Goal: Transaction & Acquisition: Download file/media

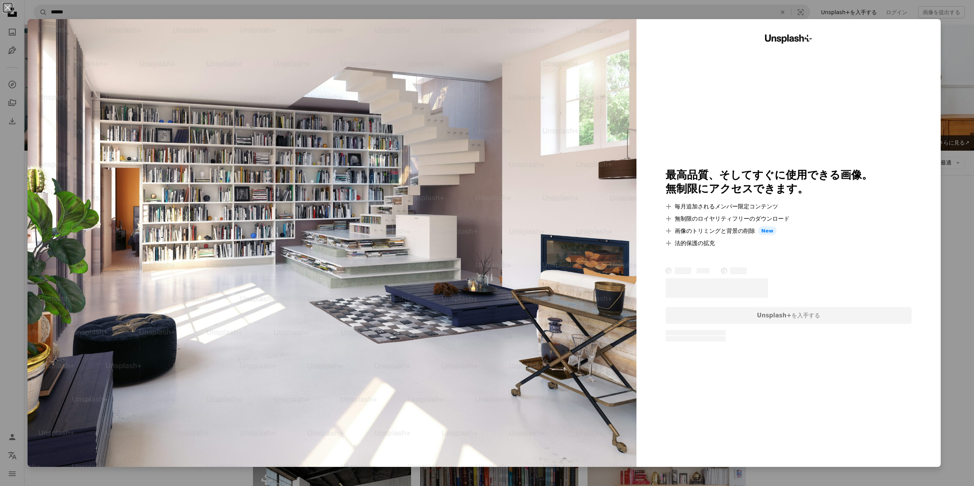
scroll to position [127, 0]
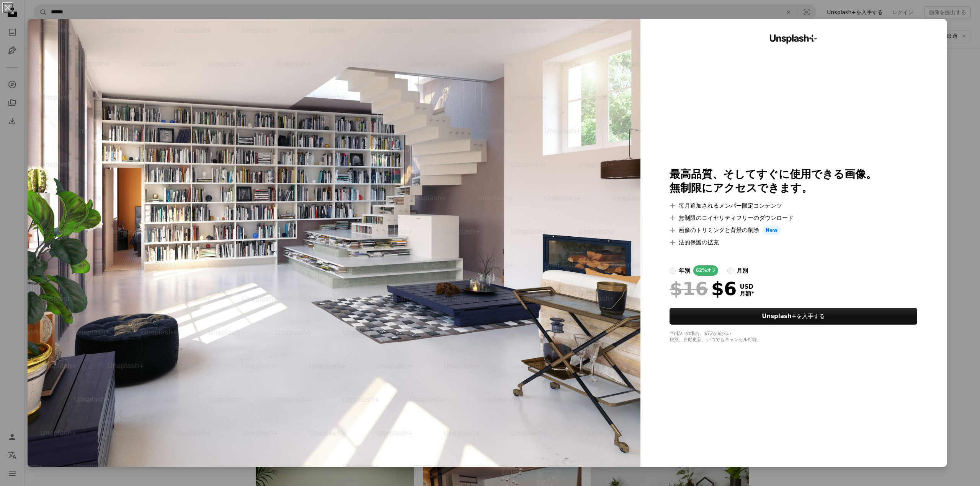
click at [410, 268] on img at bounding box center [334, 243] width 613 height 448
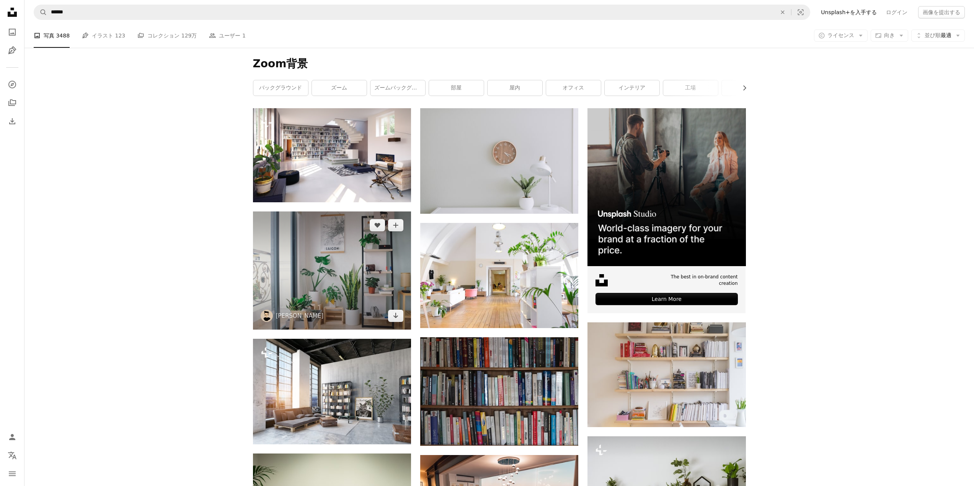
scroll to position [255, 0]
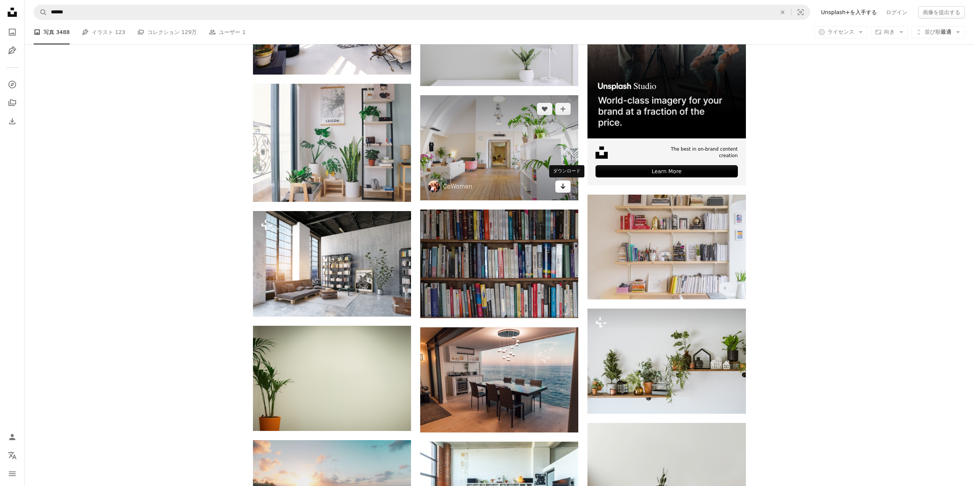
click at [560, 190] on icon "Arrow pointing down" at bounding box center [563, 186] width 6 height 9
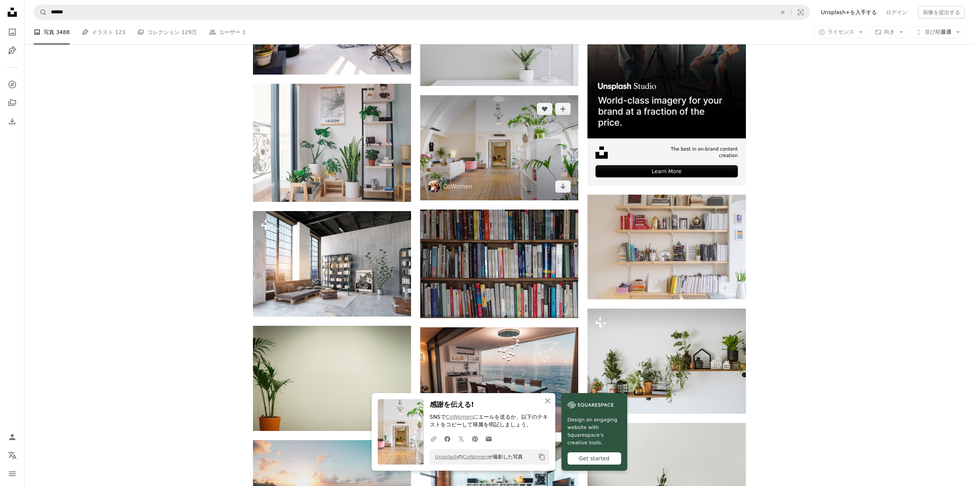
scroll to position [383, 0]
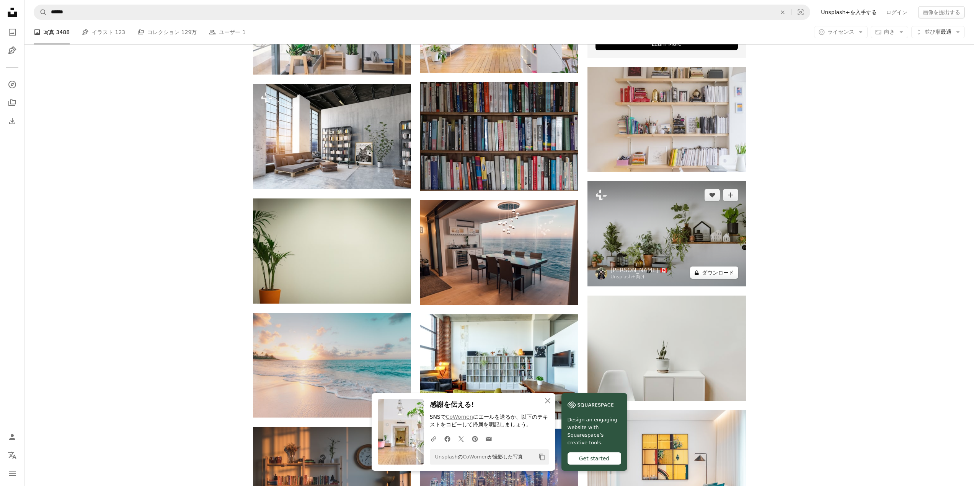
click at [730, 274] on button "A lock ダウンロード" at bounding box center [714, 273] width 48 height 12
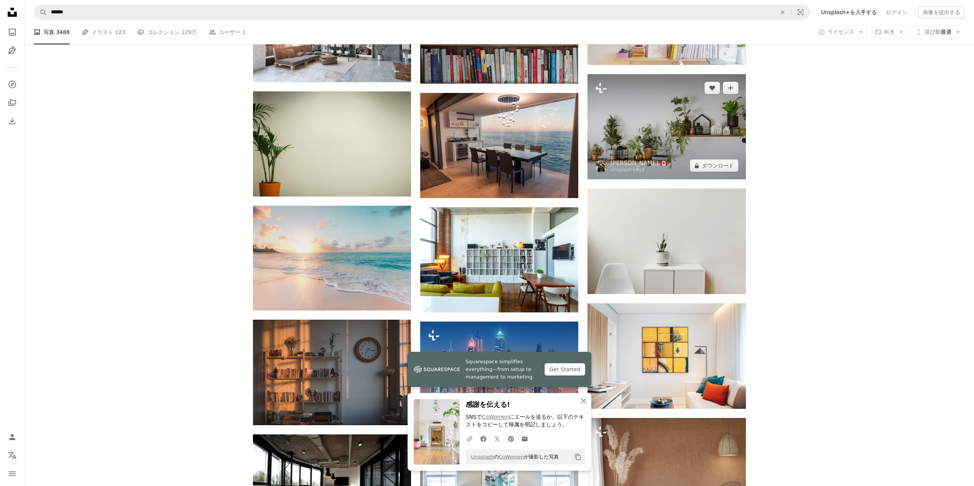
scroll to position [510, 0]
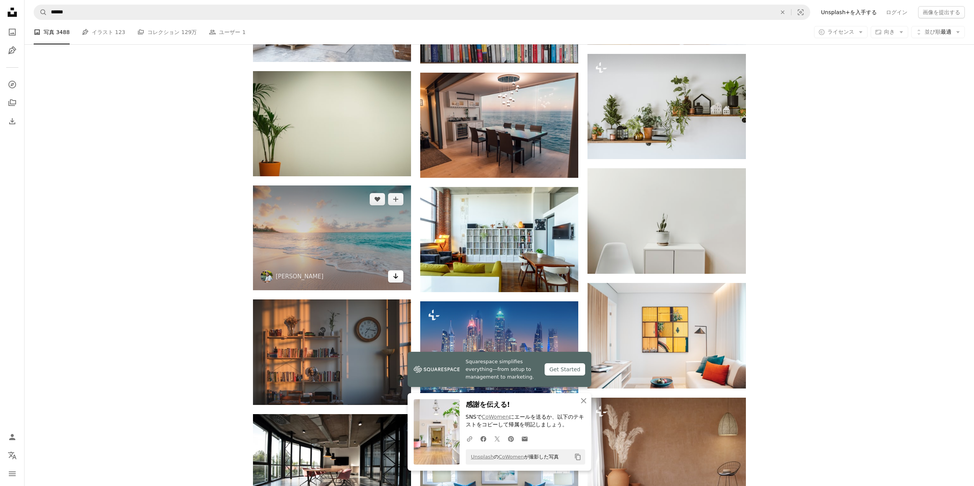
click at [398, 280] on icon "Arrow pointing down" at bounding box center [396, 276] width 6 height 9
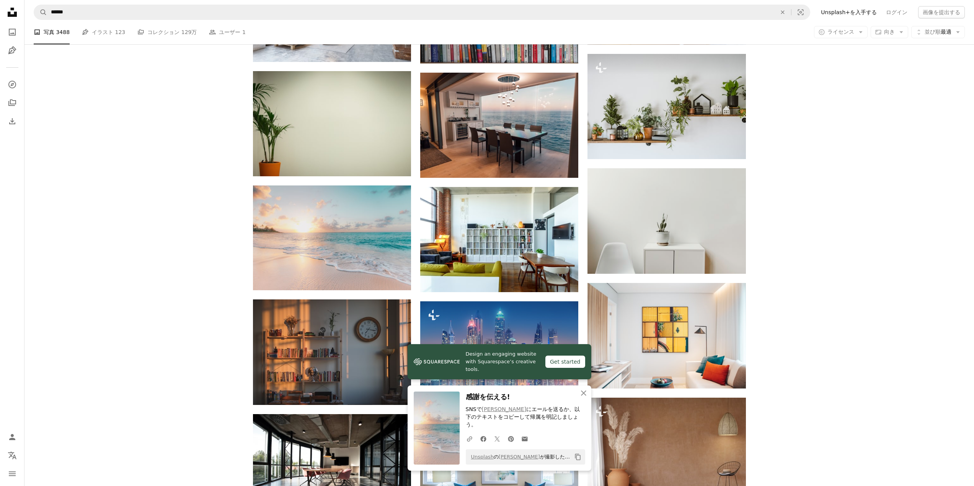
click at [810, 270] on div "Plus sign for Unsplash+ A heart A plus sign Getty Images Unsplash+ 向け A lock ダウ…" at bounding box center [499, 179] width 950 height 906
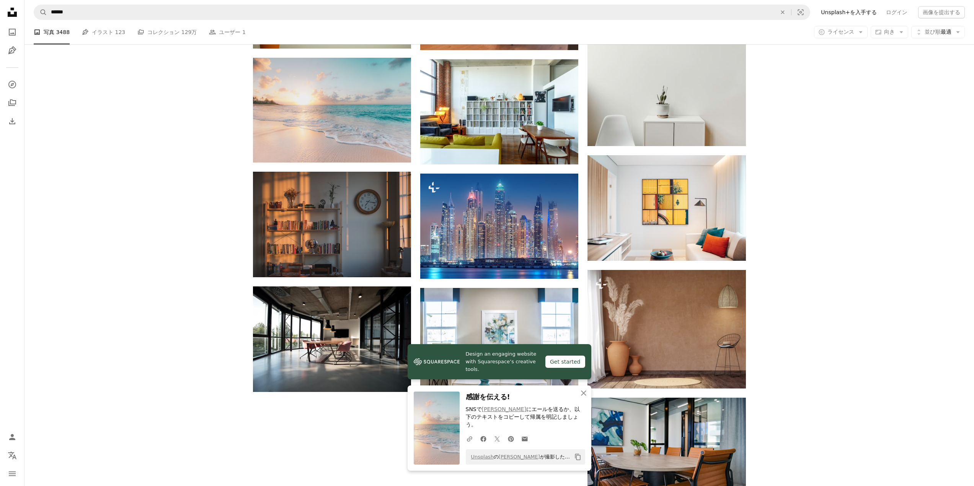
scroll to position [765, 0]
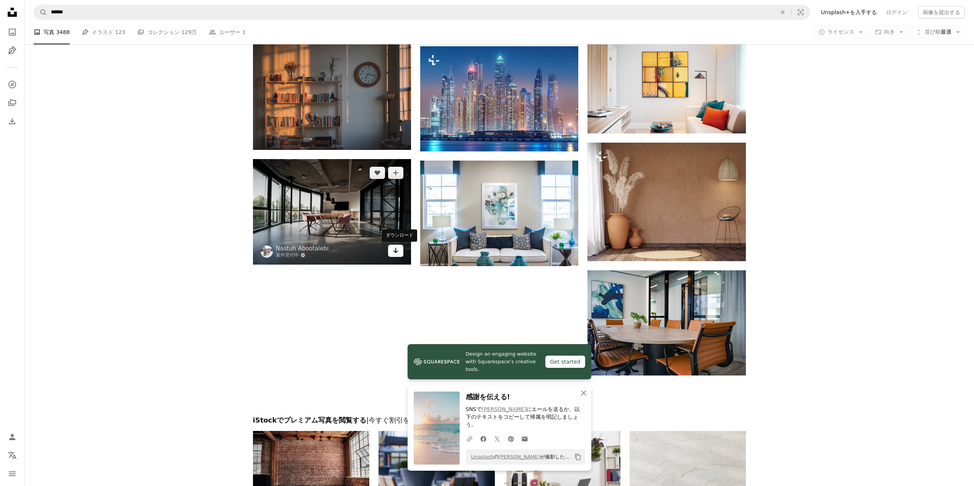
click at [394, 256] on link "Arrow pointing down" at bounding box center [395, 251] width 15 height 12
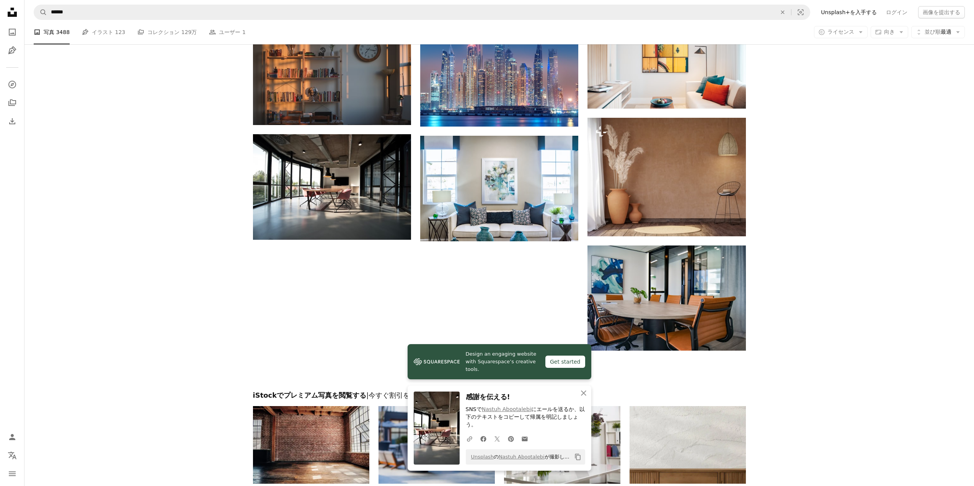
scroll to position [762, 0]
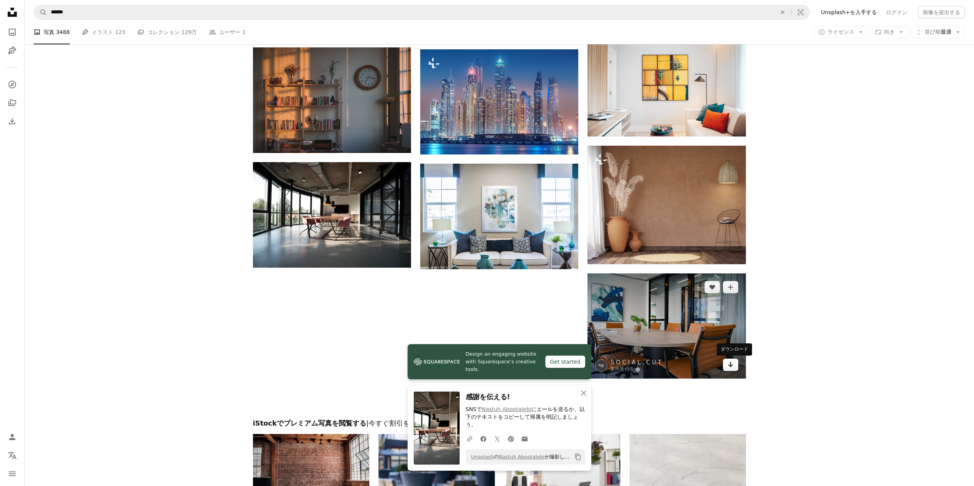
click at [732, 365] on icon "Arrow pointing down" at bounding box center [731, 364] width 6 height 9
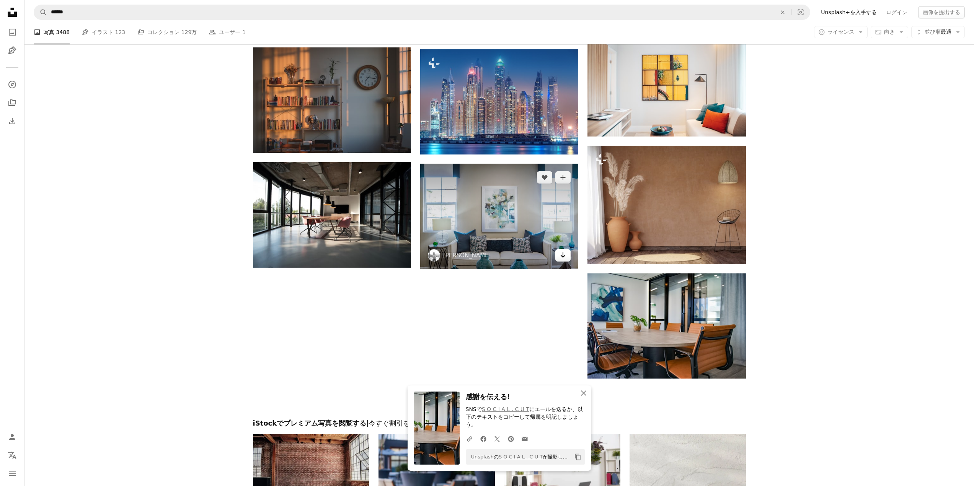
click at [565, 258] on icon "Arrow pointing down" at bounding box center [563, 255] width 6 height 9
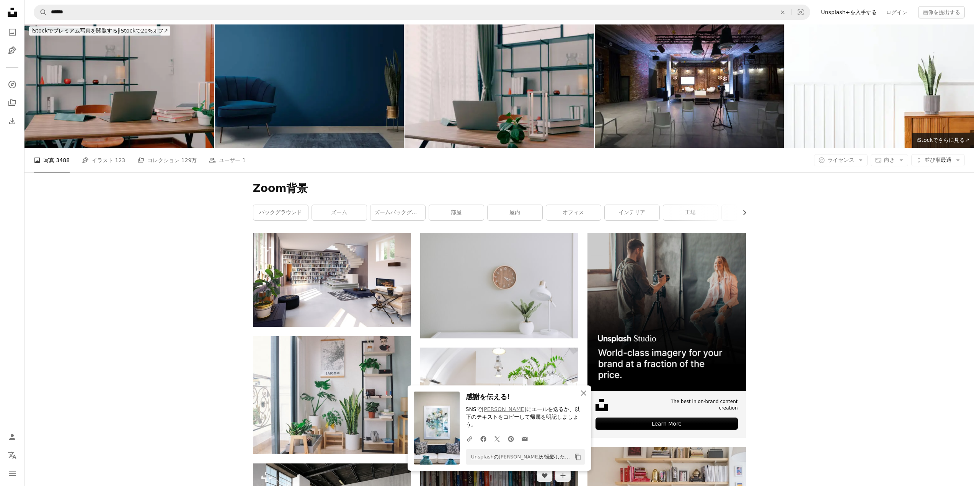
scroll to position [0, 0]
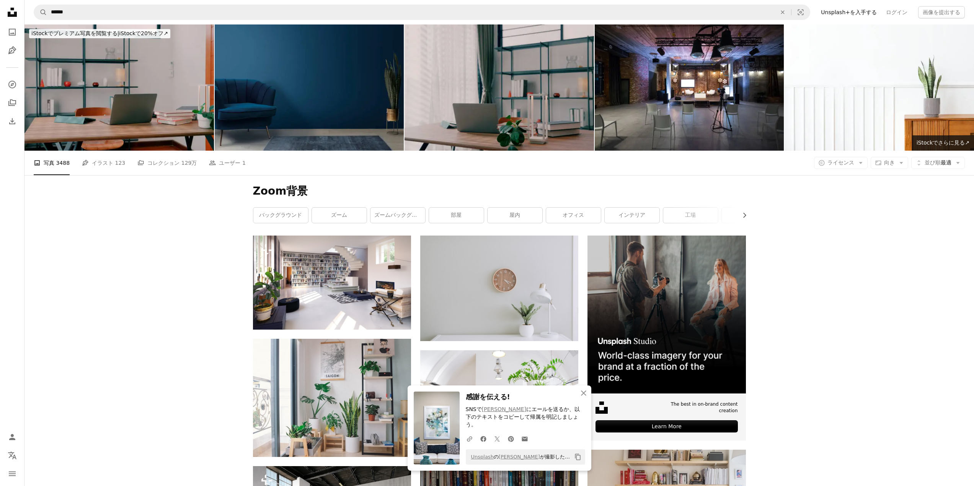
click at [507, 130] on img at bounding box center [499, 87] width 189 height 126
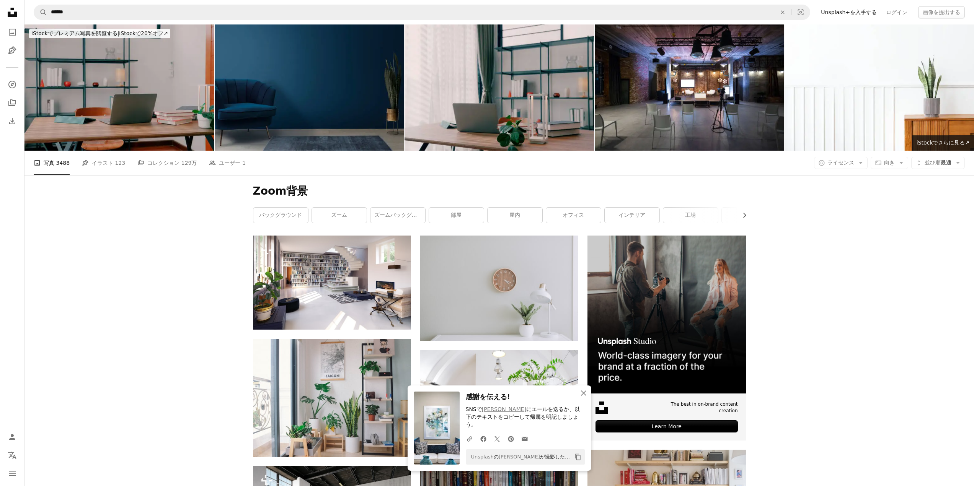
click at [343, 85] on img at bounding box center [309, 87] width 189 height 126
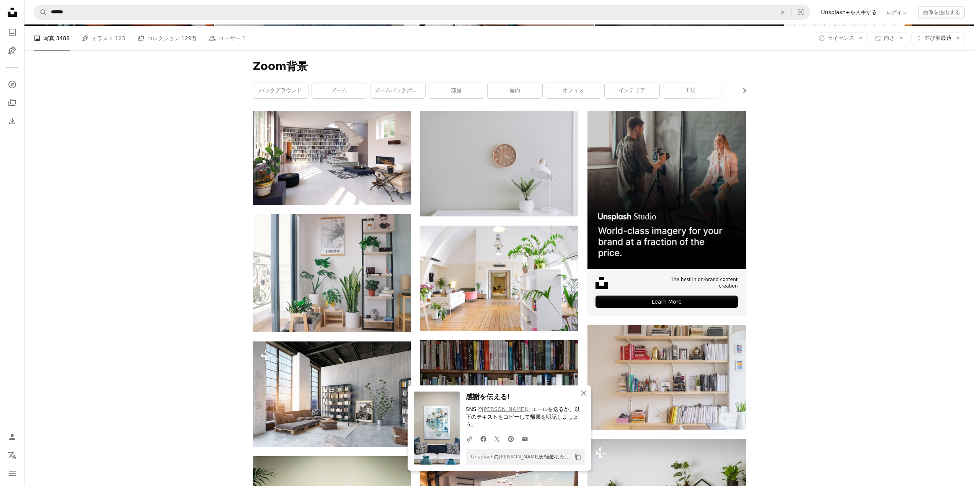
scroll to position [127, 0]
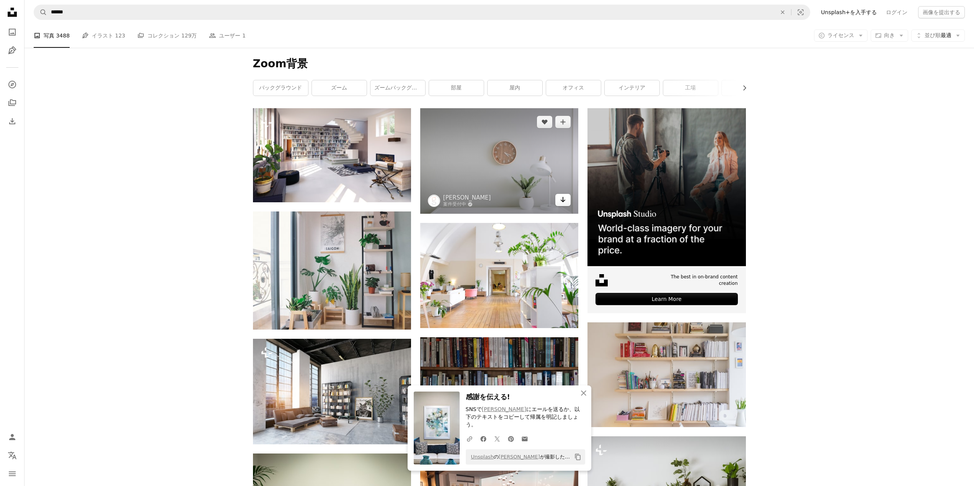
click at [566, 201] on icon "Arrow pointing down" at bounding box center [563, 199] width 6 height 9
